Goal: Information Seeking & Learning: Learn about a topic

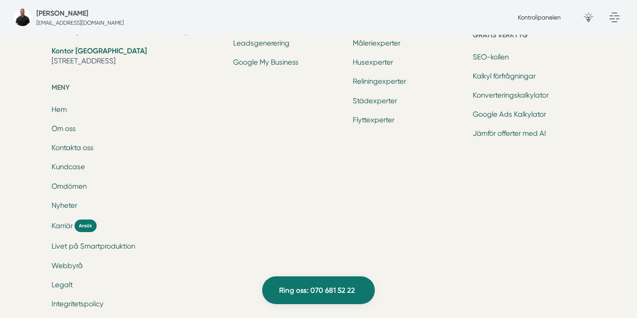
scroll to position [2977, 0]
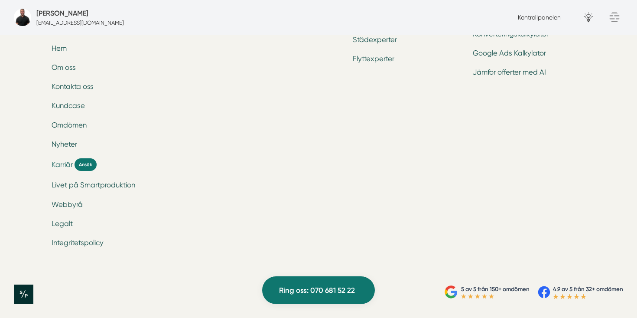
click at [65, 160] on span "Karriär" at bounding box center [62, 165] width 21 height 10
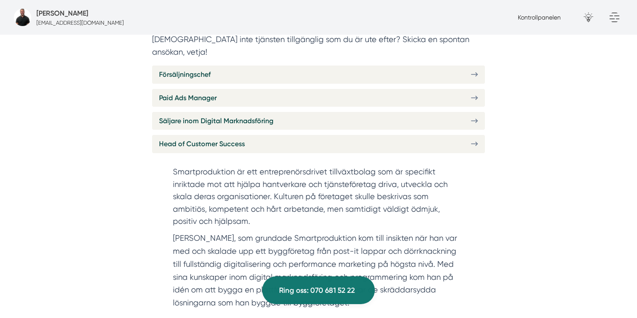
scroll to position [331, 0]
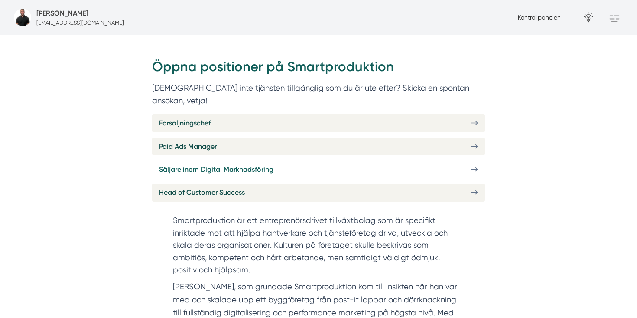
click at [198, 164] on span "Säljare inom Digital Marknadsföring" at bounding box center [216, 169] width 114 height 11
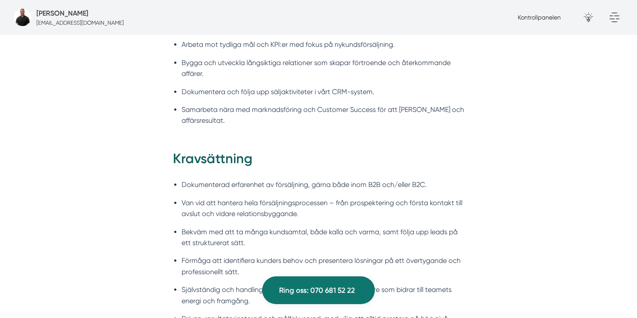
scroll to position [1008, 0]
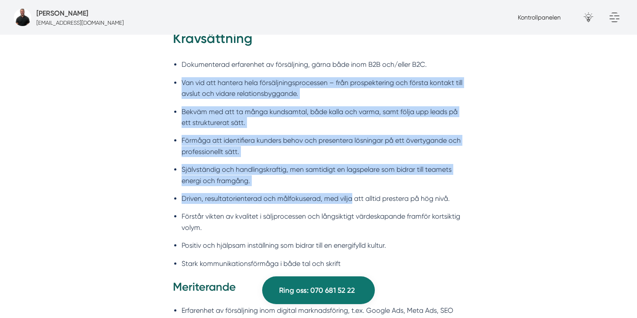
drag, startPoint x: 172, startPoint y: 79, endPoint x: 346, endPoint y: 199, distance: 211.0
click at [347, 199] on div "Kravsättning Dokumenterad erfarenhet av försäljning, gärna både inom B2B och/el…" at bounding box center [318, 232] width 333 height 407
click at [344, 195] on li "Driven, resultatorienterad och målfokuserad, med vilja att alltid prestera på h…" at bounding box center [323, 198] width 283 height 11
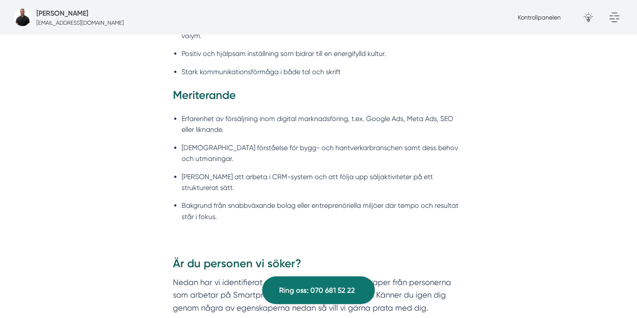
scroll to position [1198, 0]
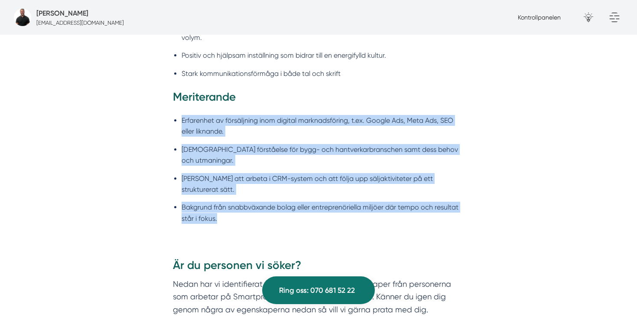
drag, startPoint x: 171, startPoint y: 108, endPoint x: 326, endPoint y: 206, distance: 183.2
click at [326, 206] on div "Kravsättning Dokumenterad erfarenhet av försäljning, gärna både inom B2B och/el…" at bounding box center [318, 42] width 333 height 407
click at [326, 206] on ul "Erfarenhet av försäljning inom digital marknadsföring, t.ex. Google Ads, Meta A…" at bounding box center [318, 171] width 291 height 125
